Goal: Task Accomplishment & Management: Manage account settings

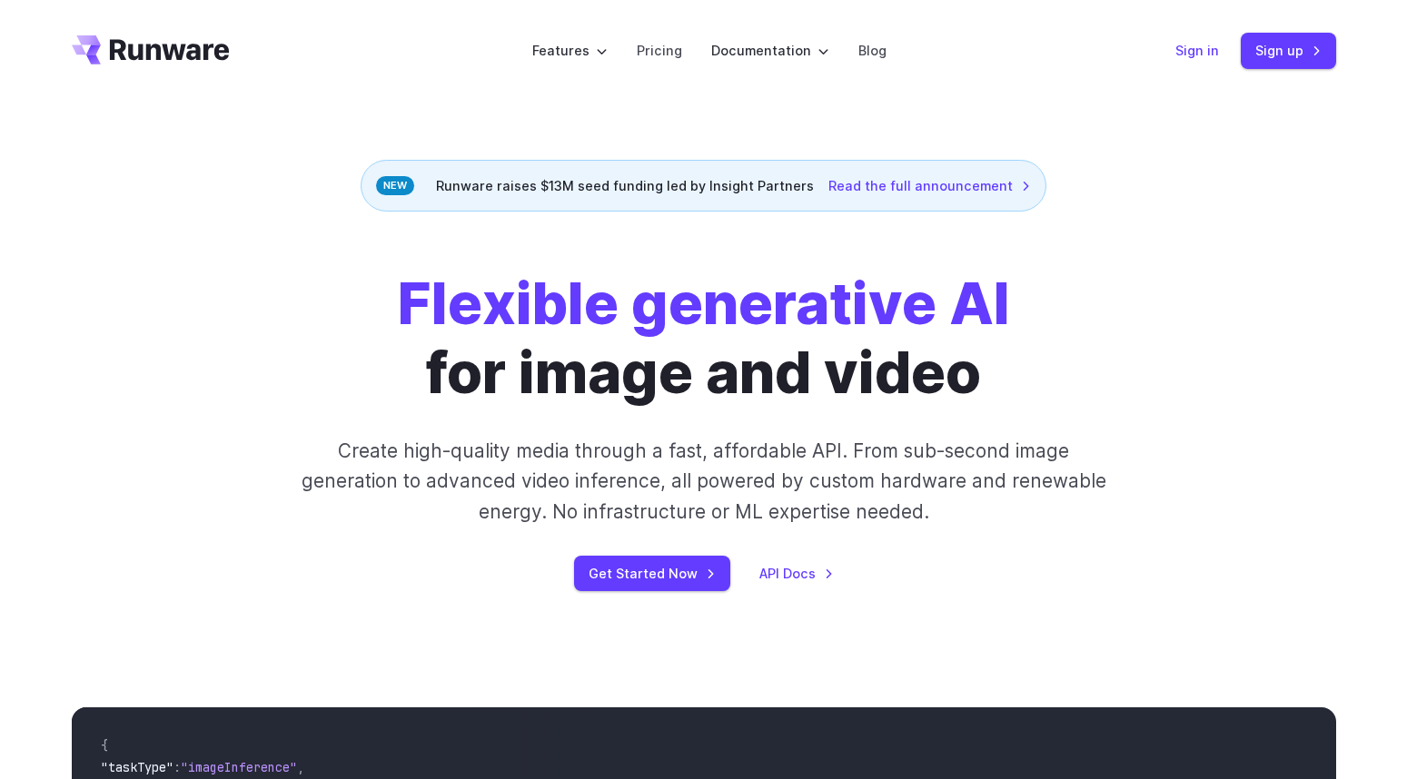
click at [1212, 54] on link "Sign in" at bounding box center [1197, 50] width 44 height 21
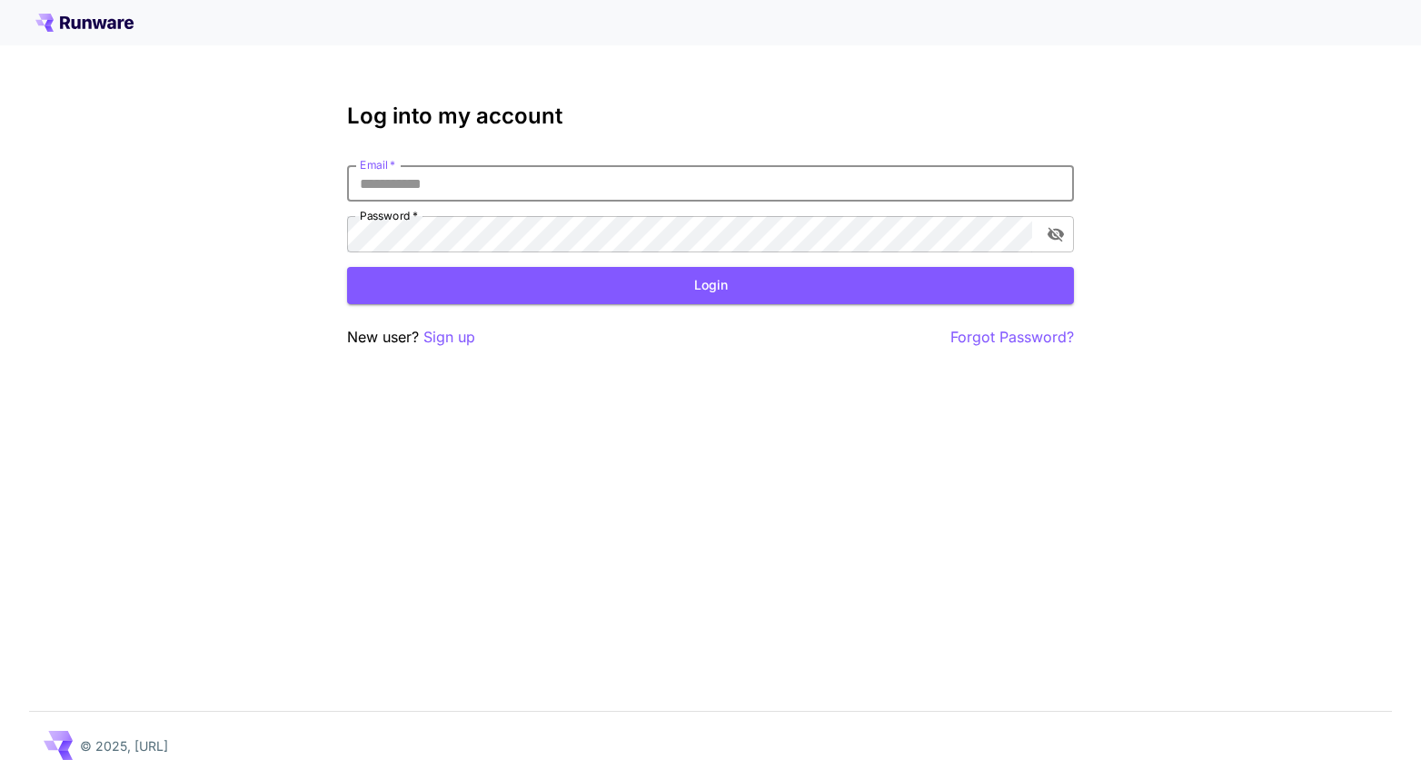
click at [673, 183] on input "Email   *" at bounding box center [710, 183] width 727 height 36
type input "**********"
click at [710, 285] on button "Login" at bounding box center [710, 285] width 727 height 37
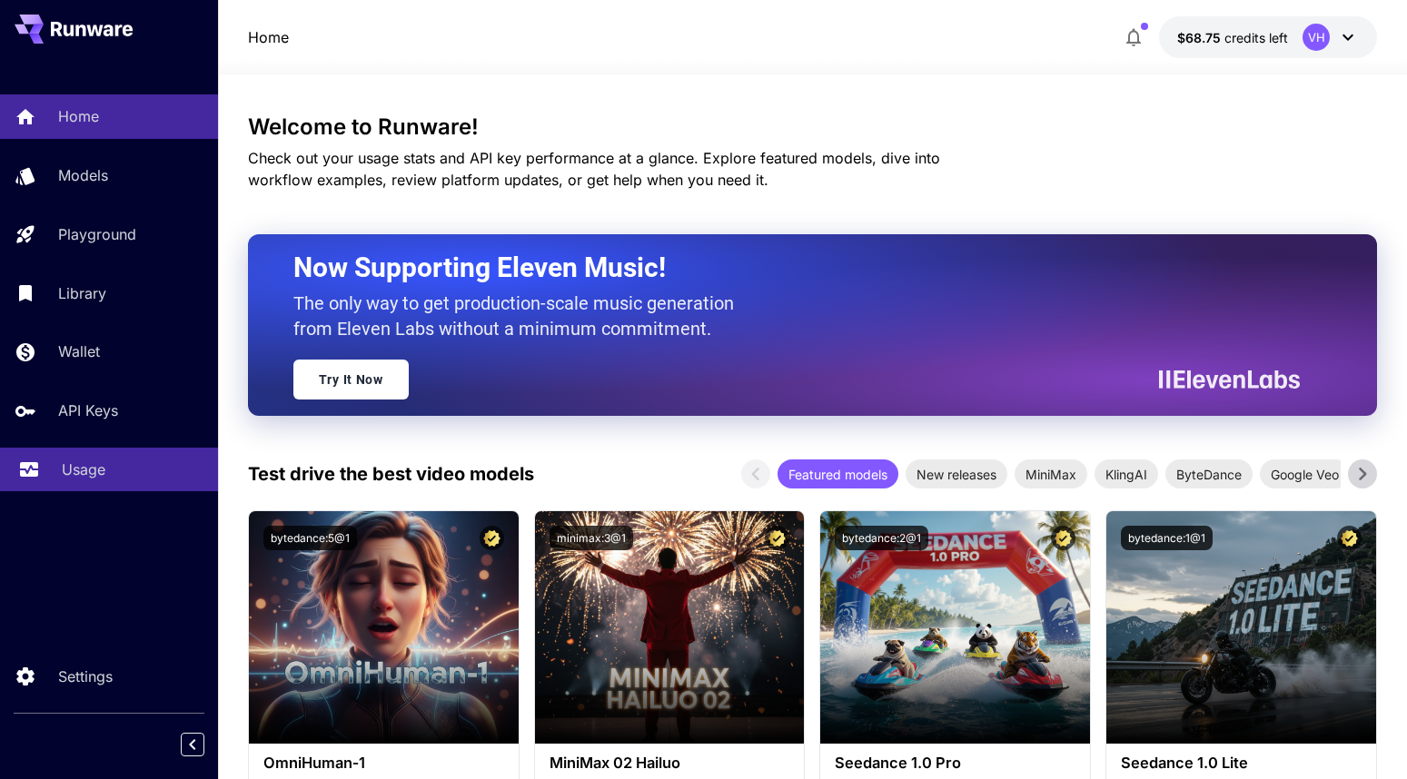
click at [105, 460] on p "Usage" at bounding box center [84, 470] width 44 height 22
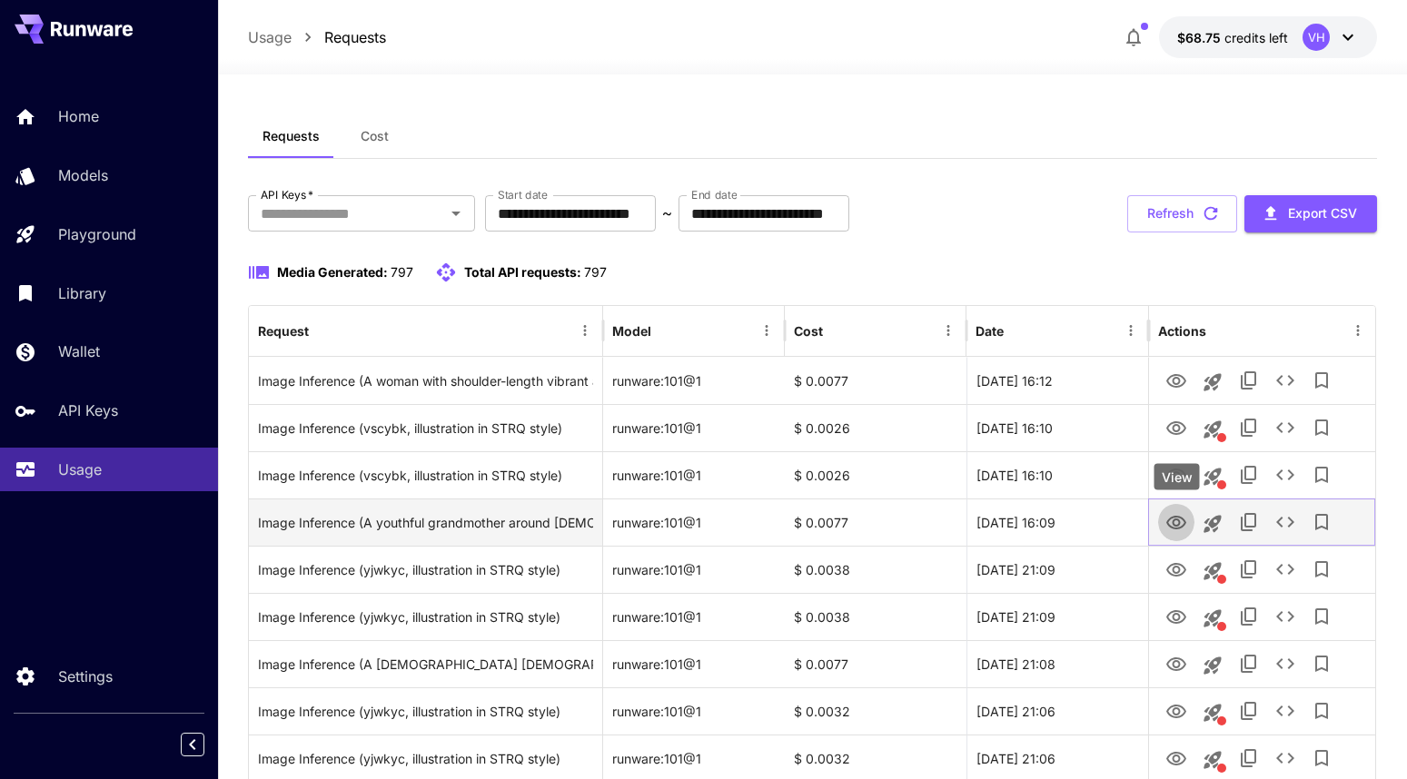
click at [1169, 524] on icon "View" at bounding box center [1176, 523] width 20 height 14
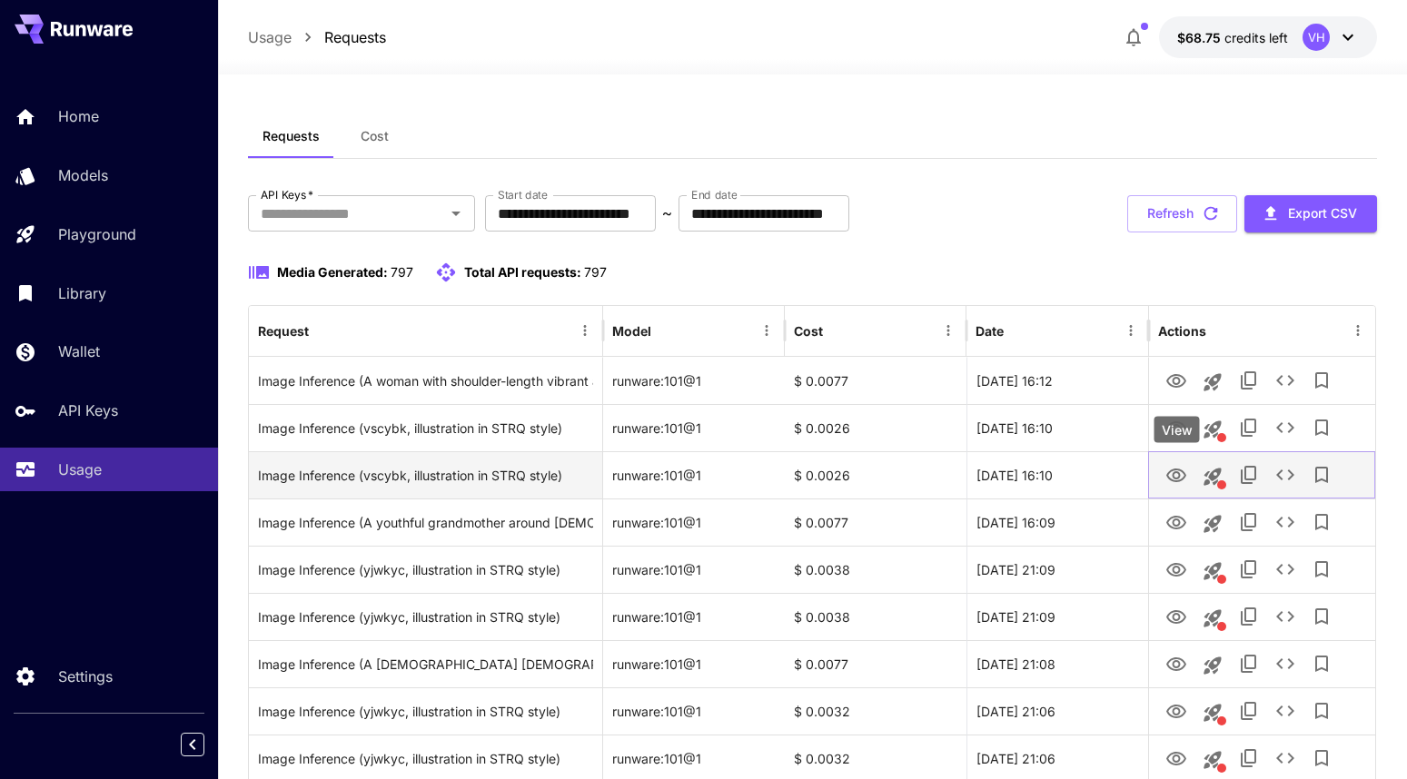
click at [1176, 471] on icon "View" at bounding box center [1176, 476] width 20 height 14
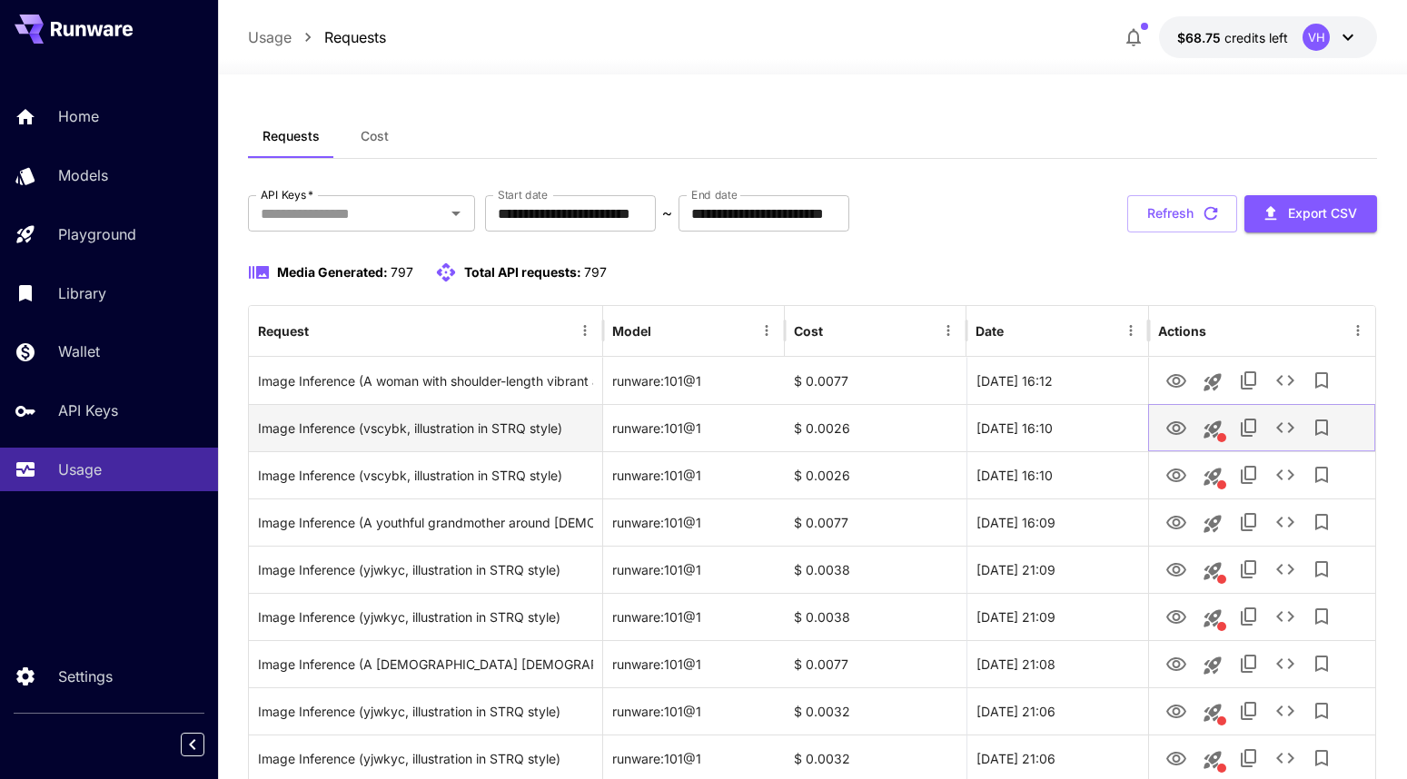
click at [1172, 420] on icon "View" at bounding box center [1176, 429] width 22 height 22
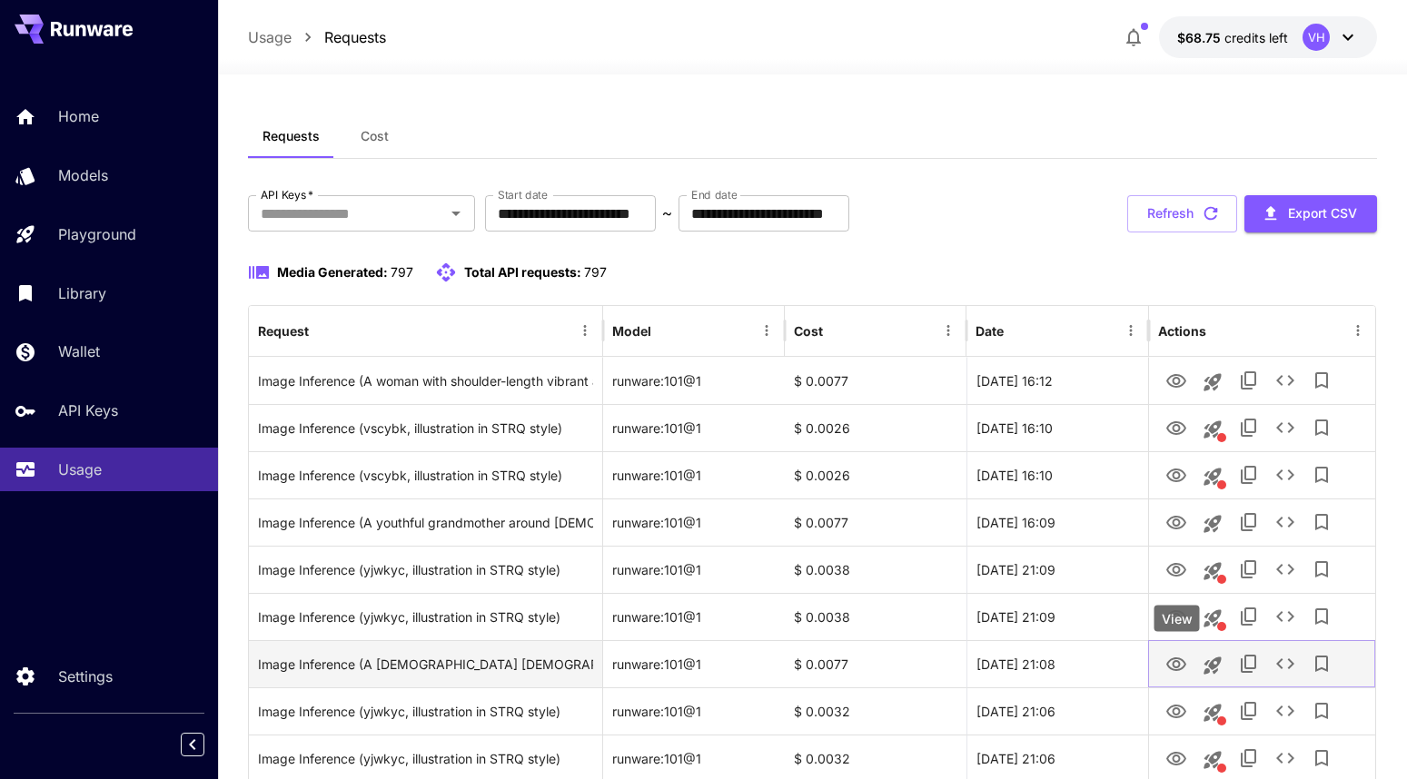
click at [1175, 658] on icon "View" at bounding box center [1176, 665] width 22 height 22
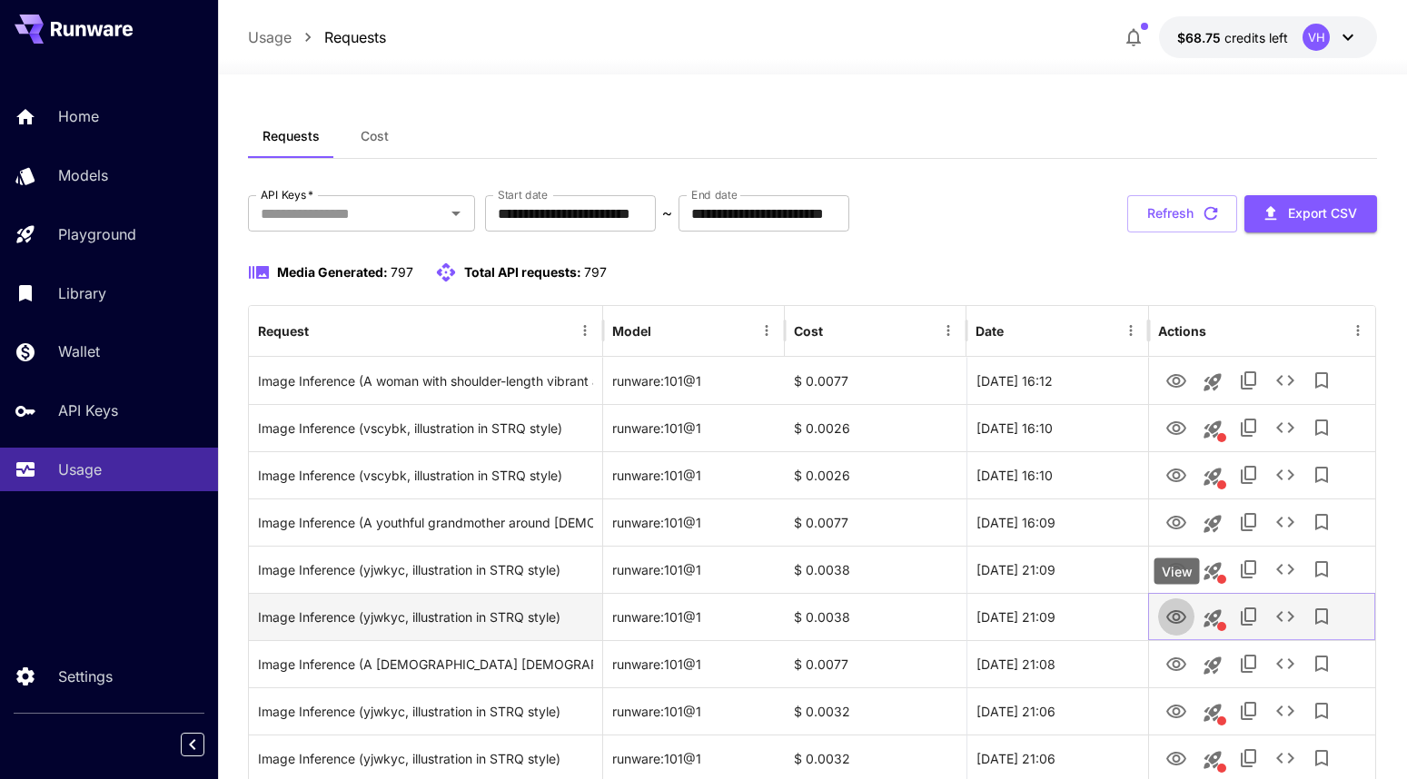
click at [1172, 614] on icon "View" at bounding box center [1176, 618] width 22 height 22
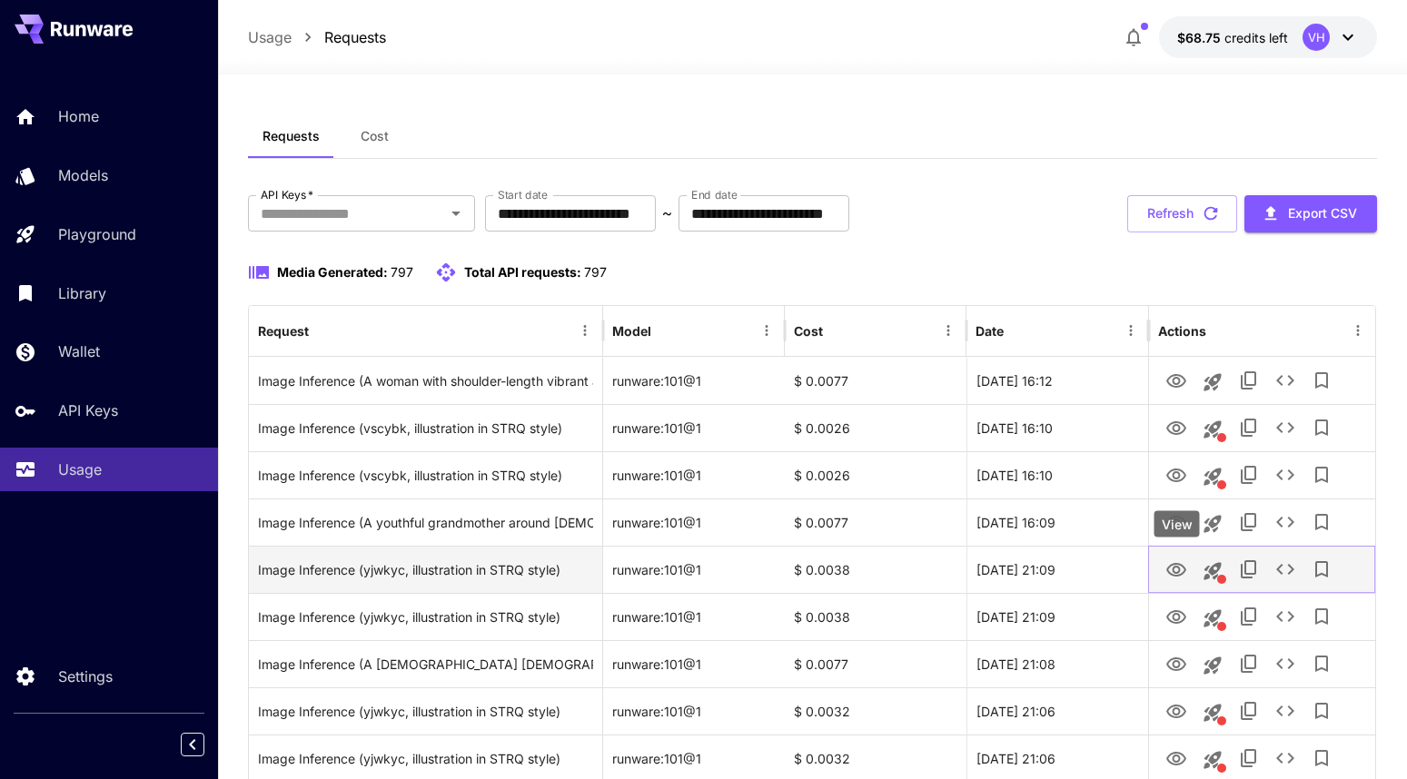
click at [1179, 577] on icon "View" at bounding box center [1176, 570] width 22 height 22
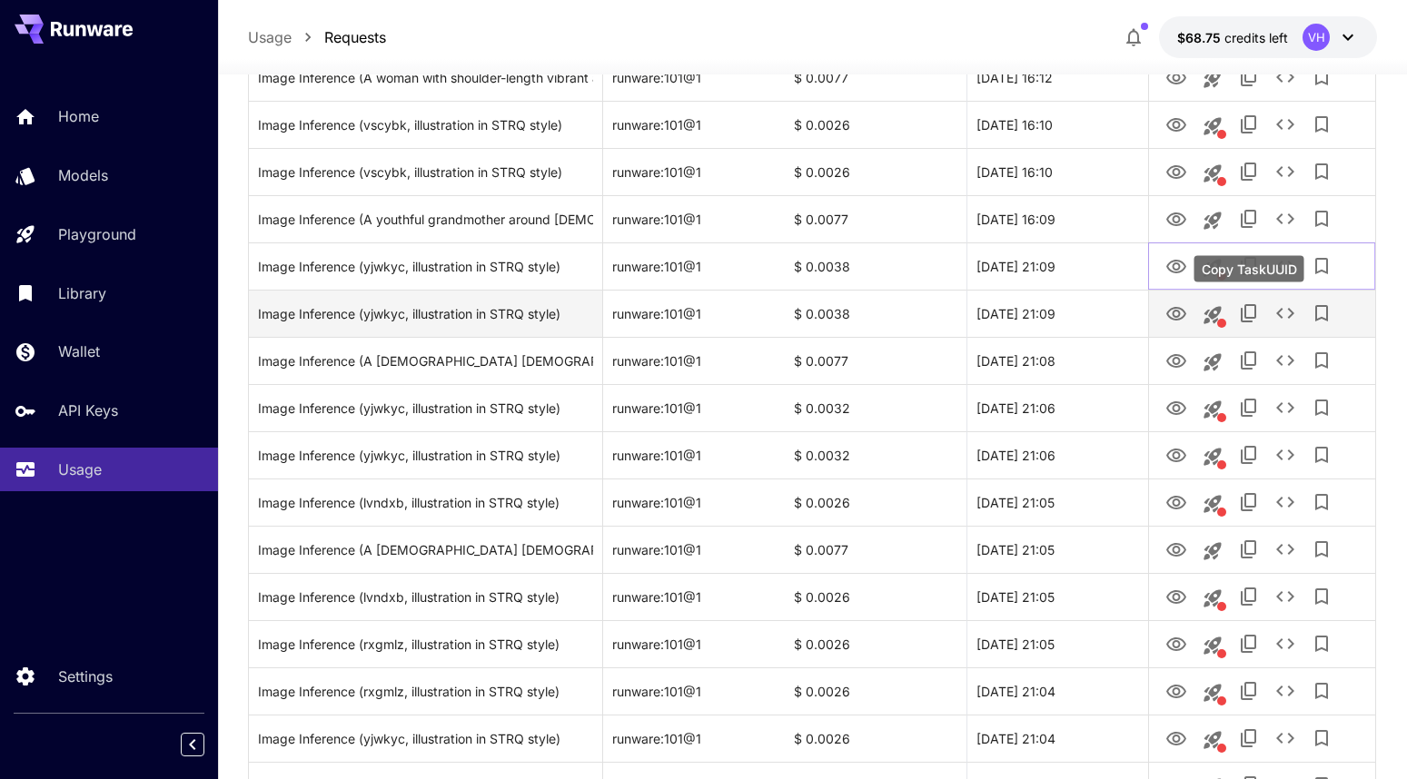
scroll to position [401, 0]
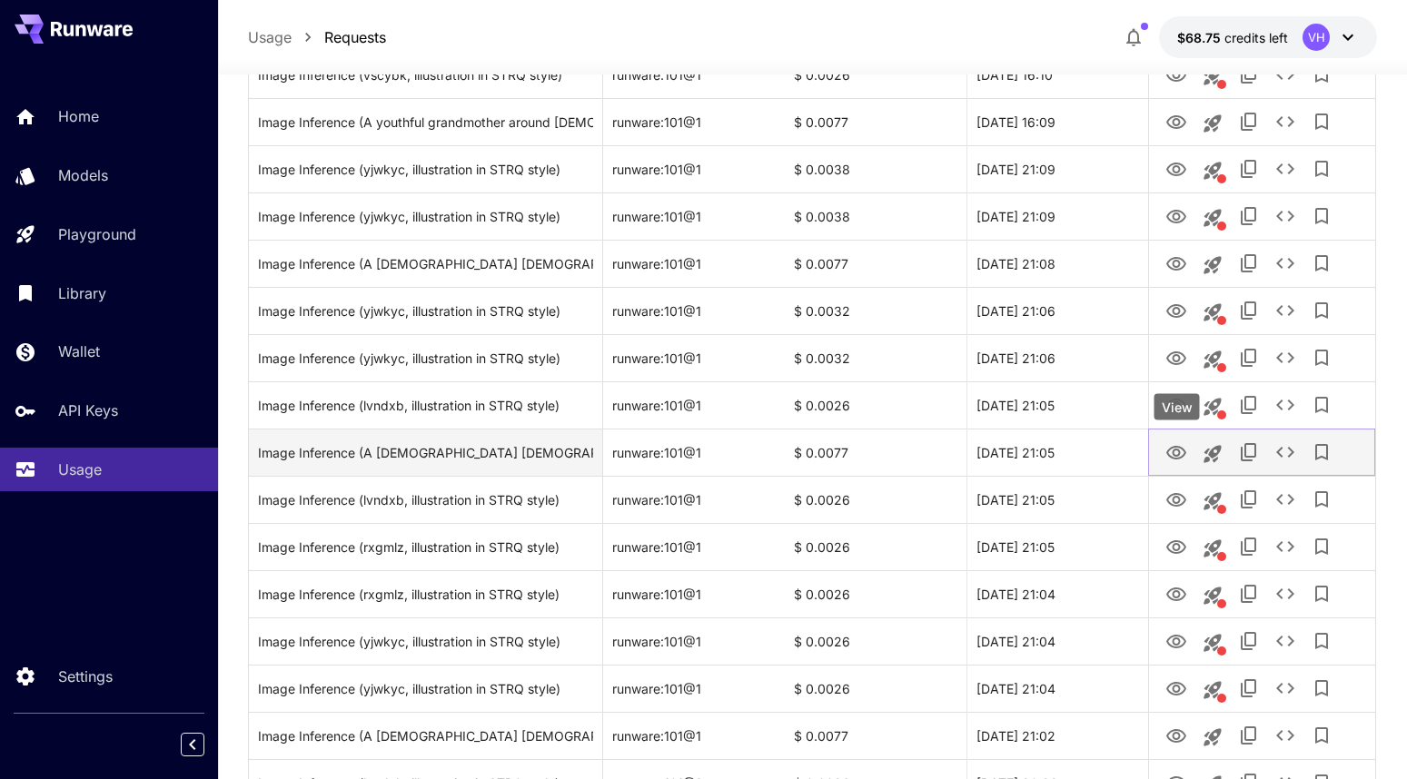
click at [1164, 449] on button "View" at bounding box center [1176, 451] width 36 height 37
click at [1173, 450] on icon "View" at bounding box center [1176, 453] width 20 height 14
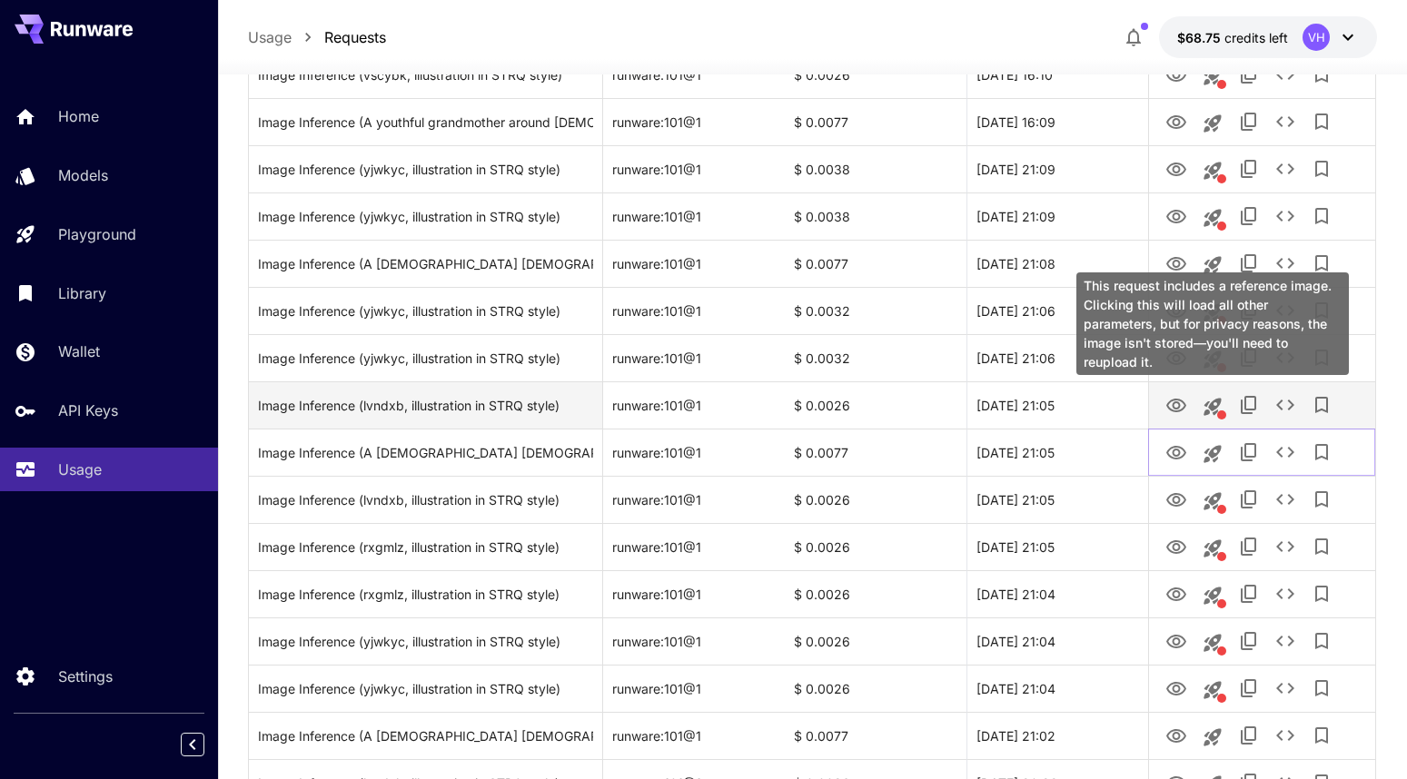
scroll to position [817, 0]
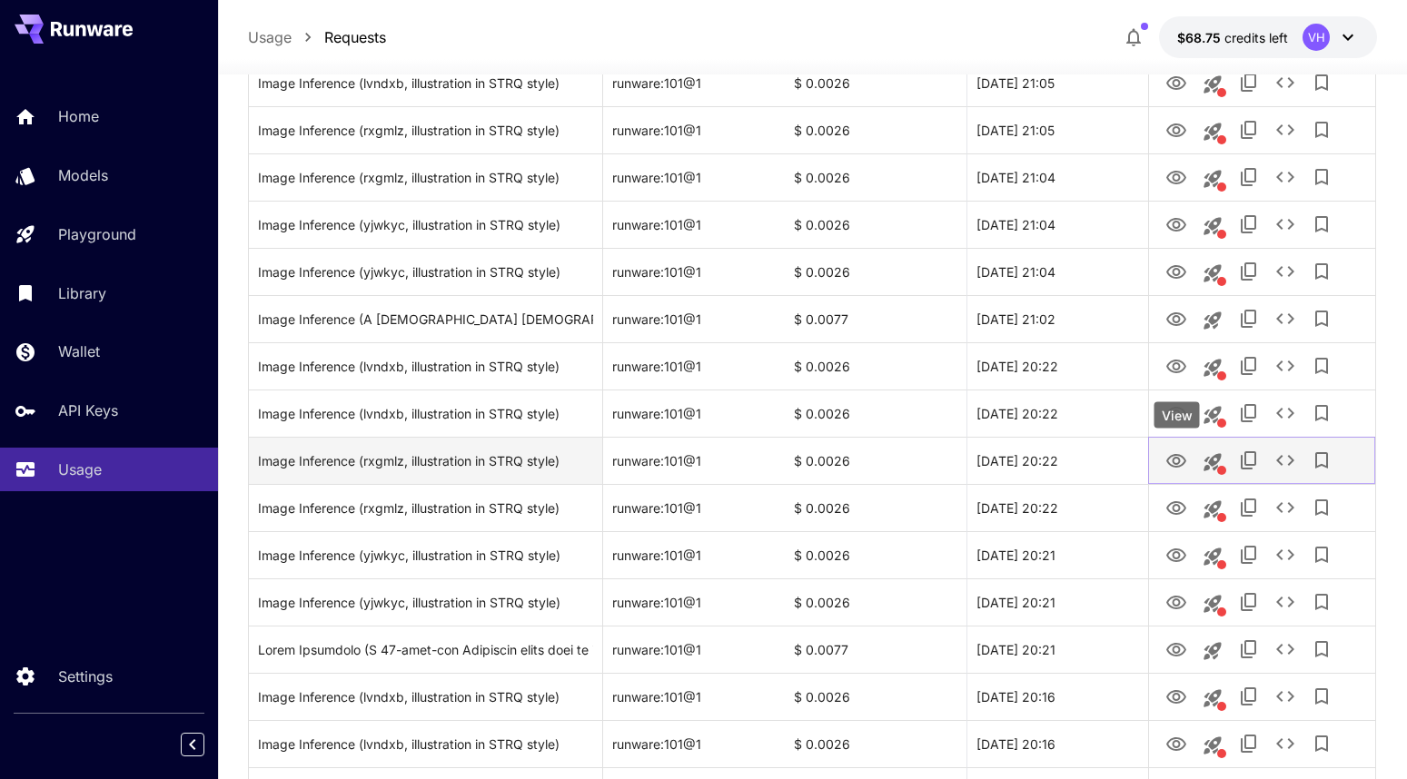
click at [1181, 463] on icon "View" at bounding box center [1176, 461] width 22 height 22
